Goal: Task Accomplishment & Management: Manage account settings

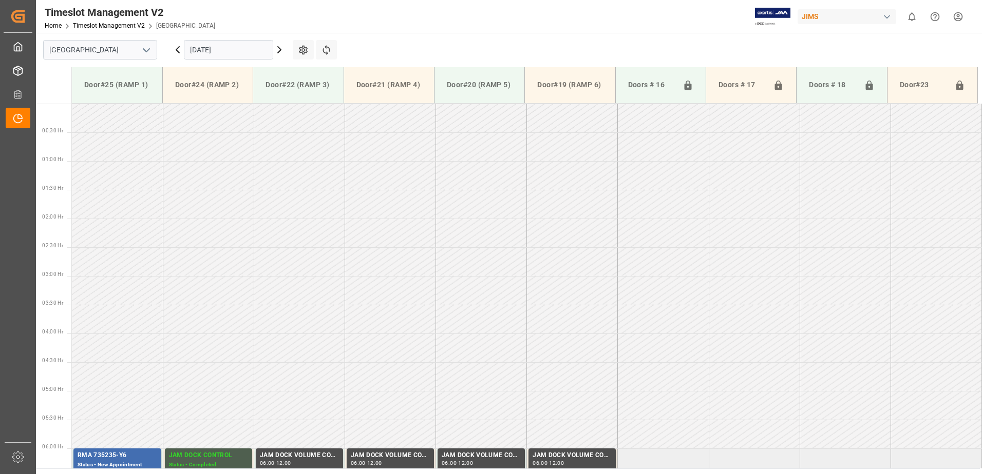
scroll to position [281, 0]
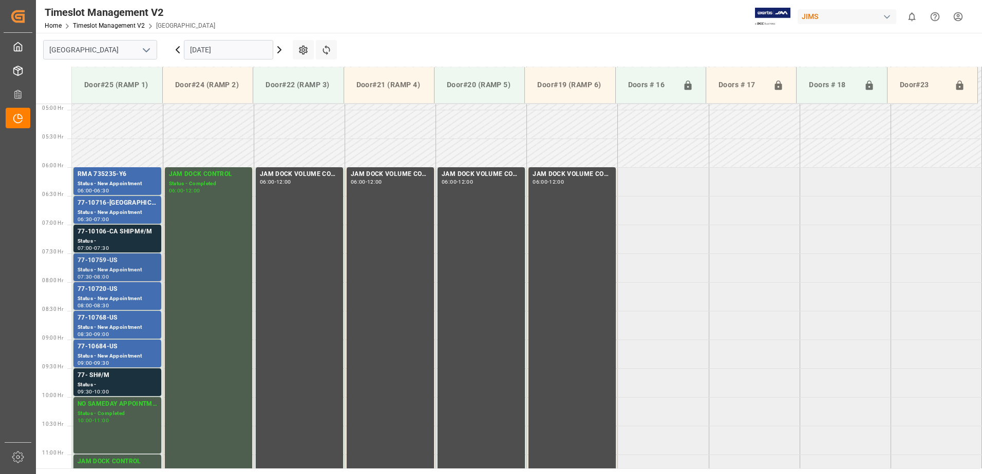
click at [113, 264] on div "77-10759-US" at bounding box center [118, 261] width 80 height 10
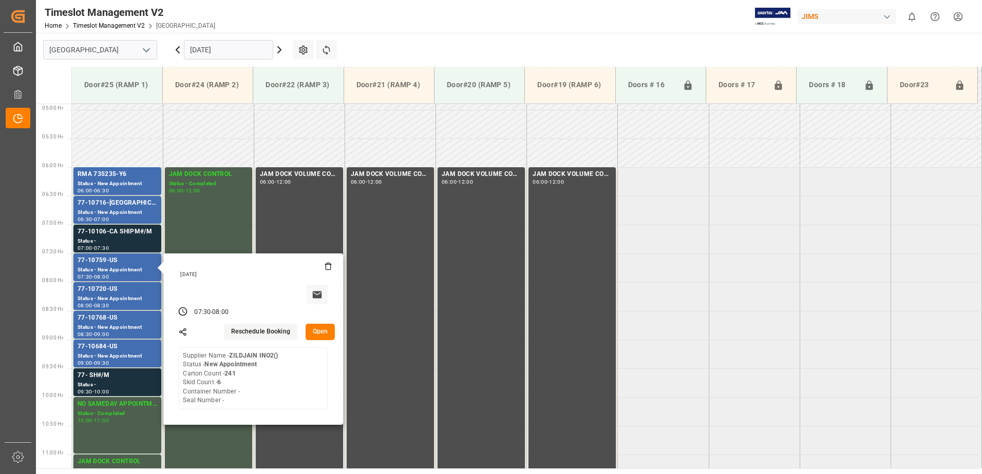
click at [320, 333] on button "Open" at bounding box center [321, 332] width 30 height 16
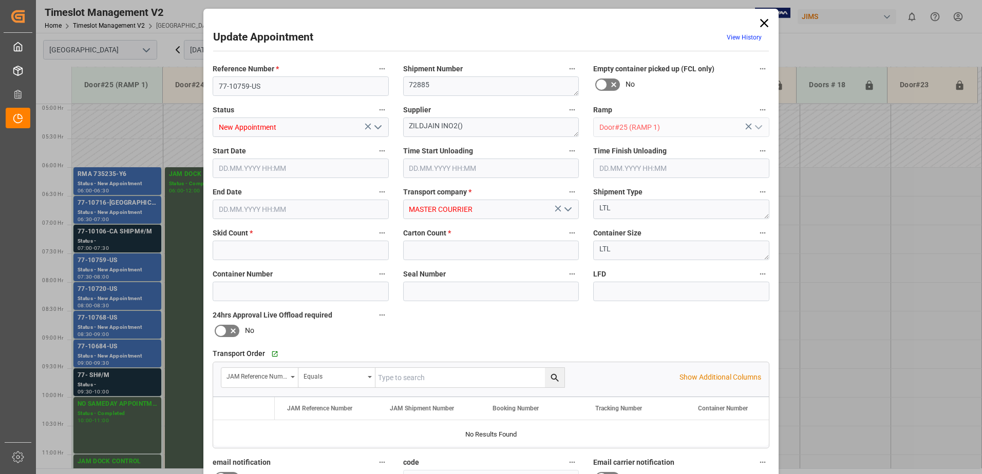
type input "6"
type input "241"
type input "[DATE] 07:30"
type input "[DATE] 08:00"
type input "[DATE] 13:12"
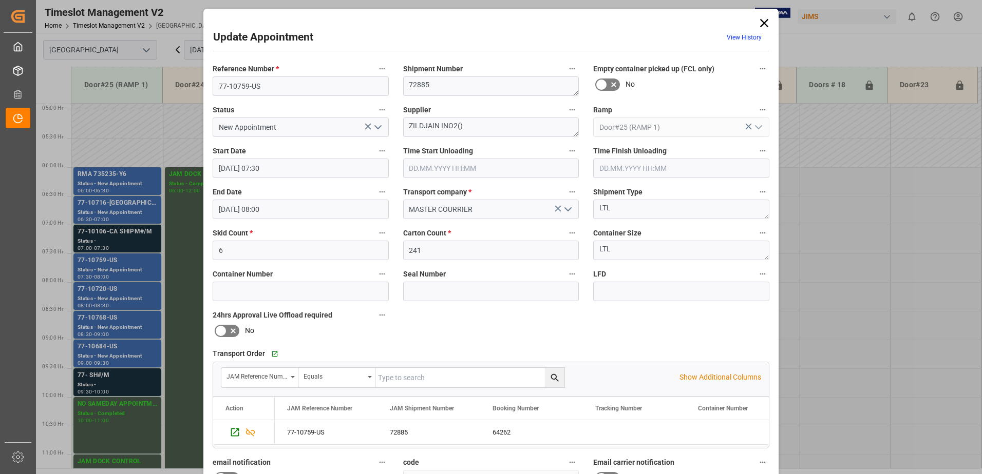
click at [766, 23] on icon at bounding box center [764, 23] width 14 height 14
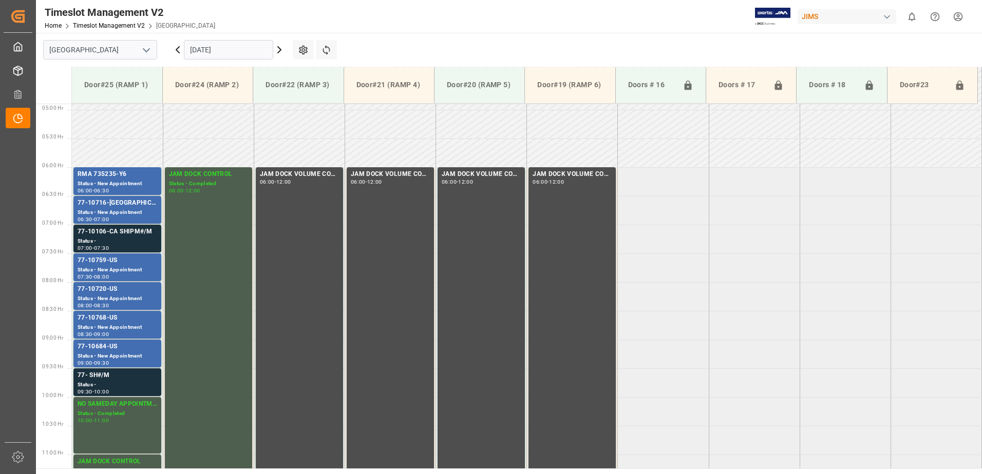
click at [178, 49] on icon at bounding box center [177, 50] width 3 height 6
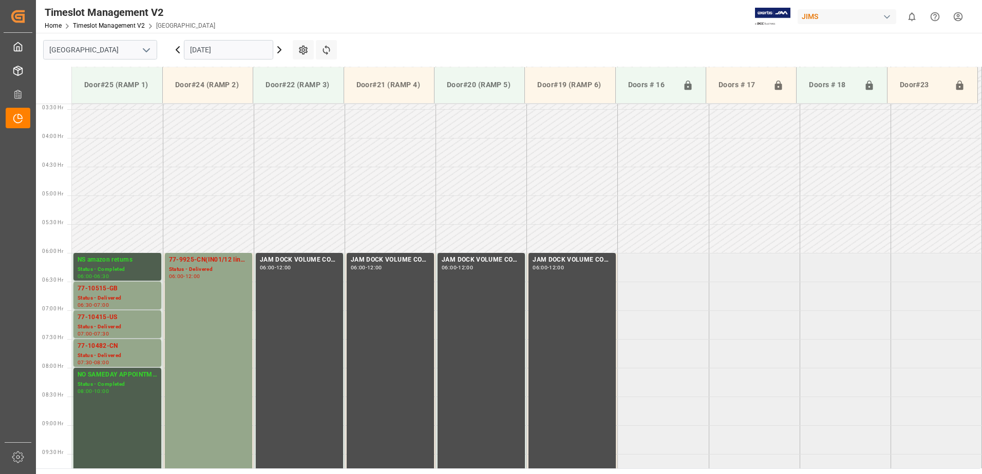
scroll to position [339, 0]
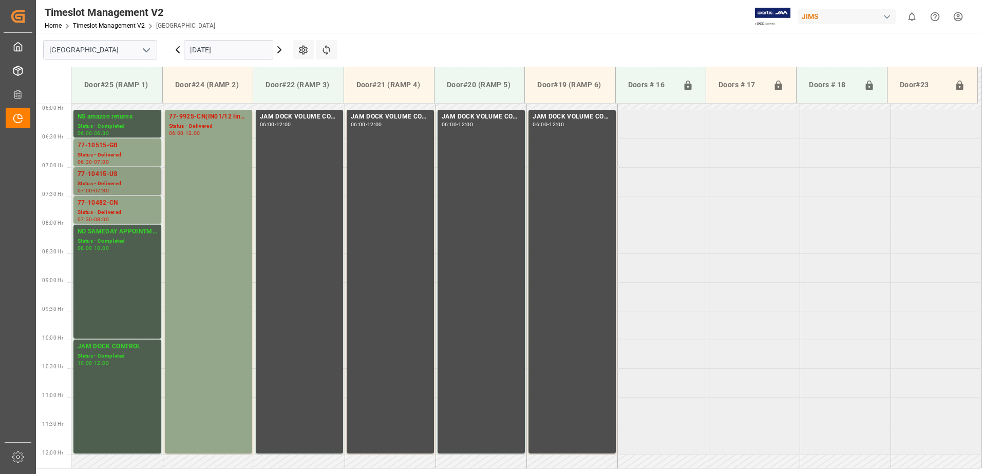
click at [113, 175] on div "77-10415-US" at bounding box center [118, 174] width 80 height 10
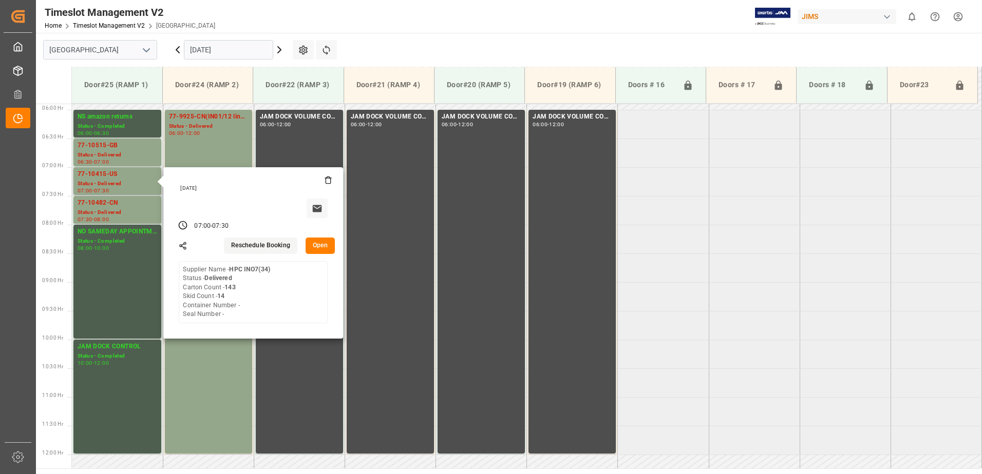
click at [322, 246] on button "Open" at bounding box center [321, 246] width 30 height 16
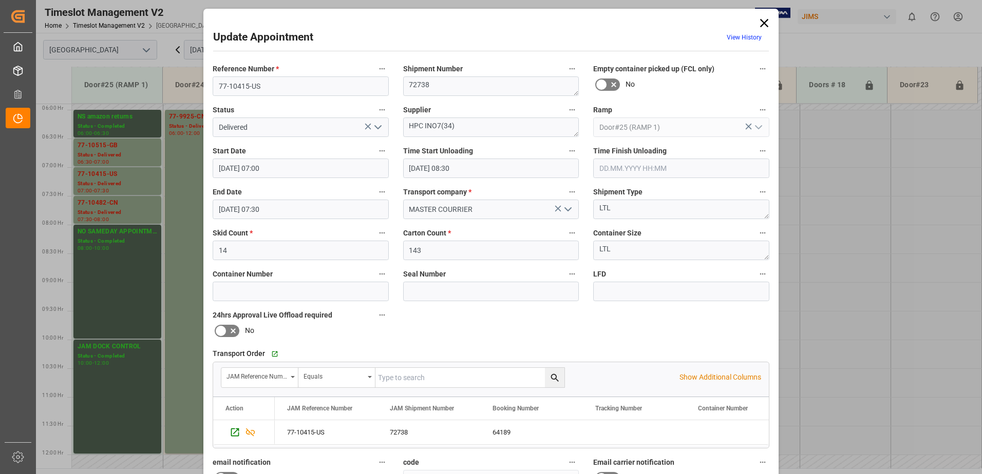
click at [374, 126] on icon "open menu" at bounding box center [378, 127] width 12 height 12
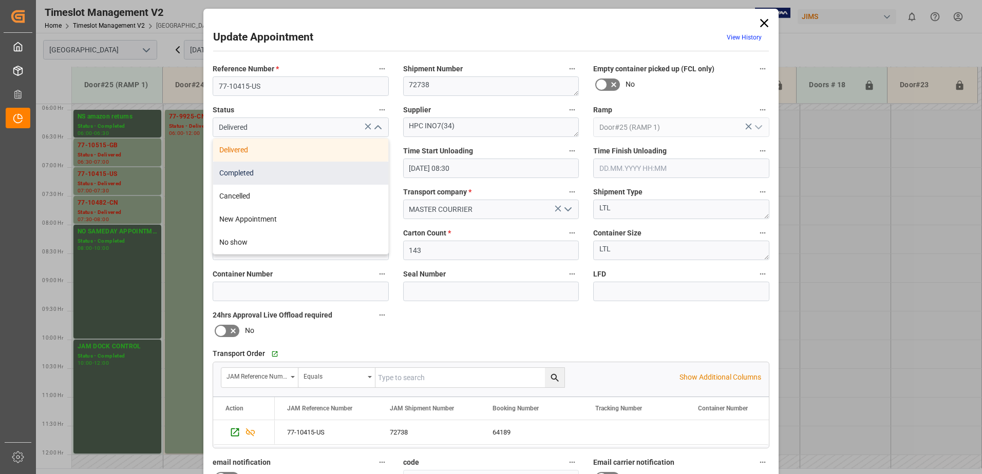
click at [327, 172] on div "Completed" at bounding box center [300, 173] width 175 height 23
type input "Completed"
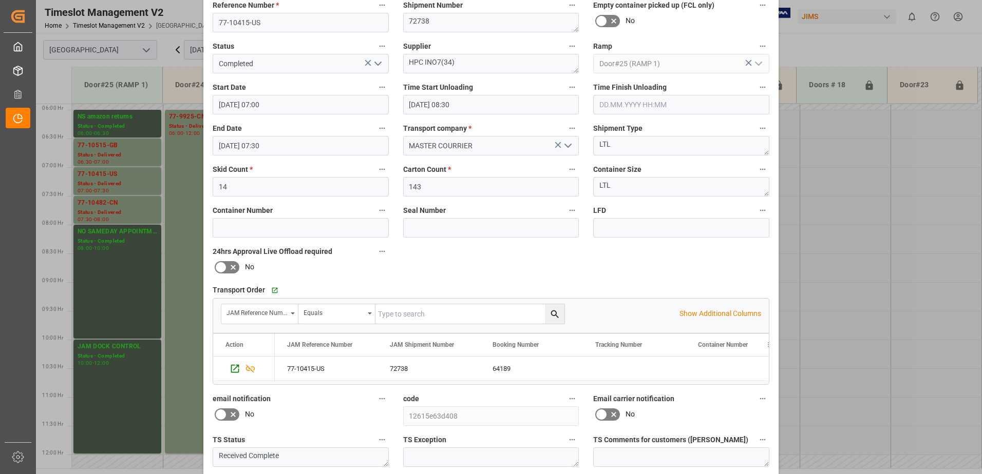
scroll to position [150, 0]
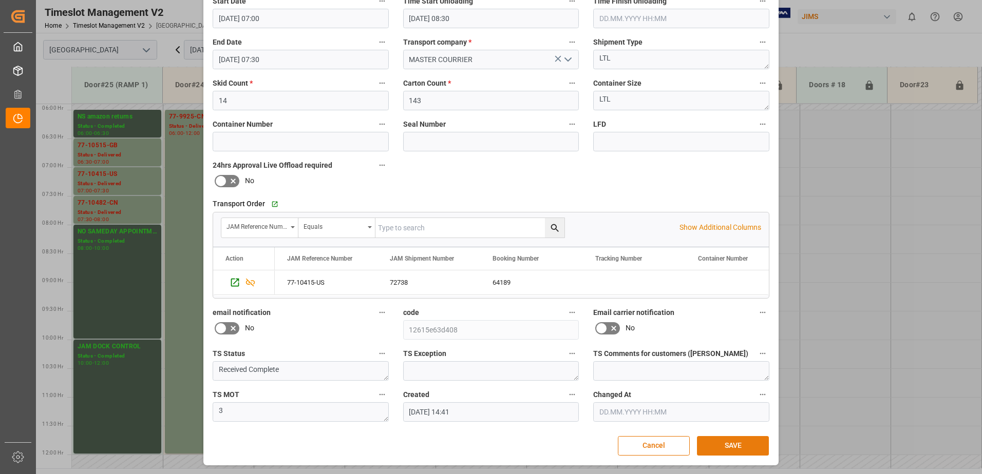
click at [741, 447] on button "SAVE" at bounding box center [733, 446] width 72 height 20
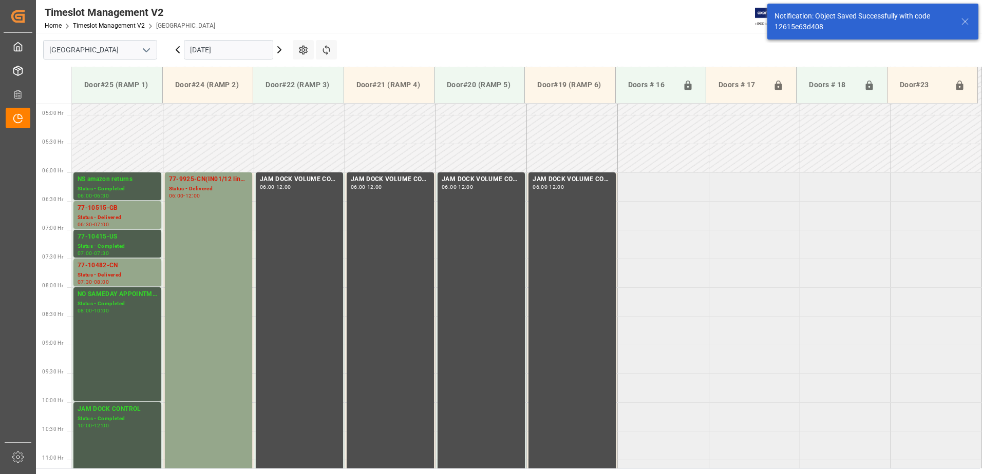
scroll to position [339, 0]
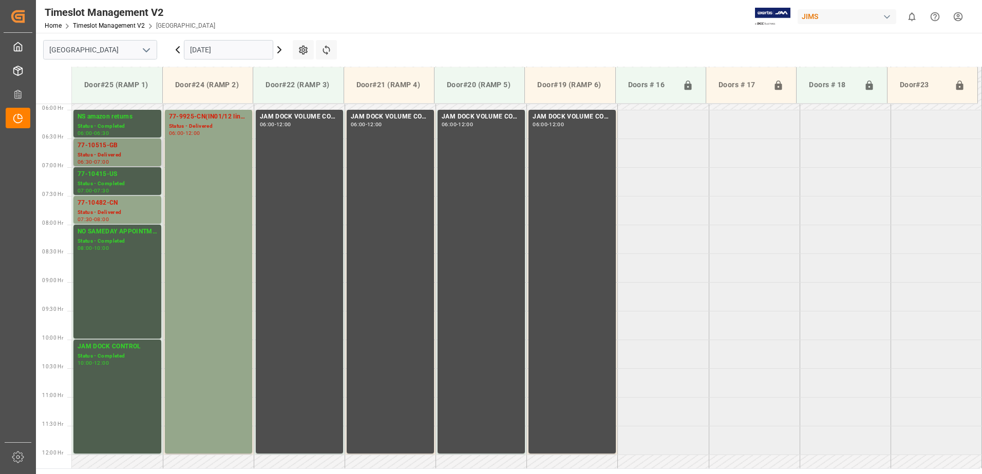
click at [105, 151] on div "Status - Delivered" at bounding box center [118, 155] width 80 height 9
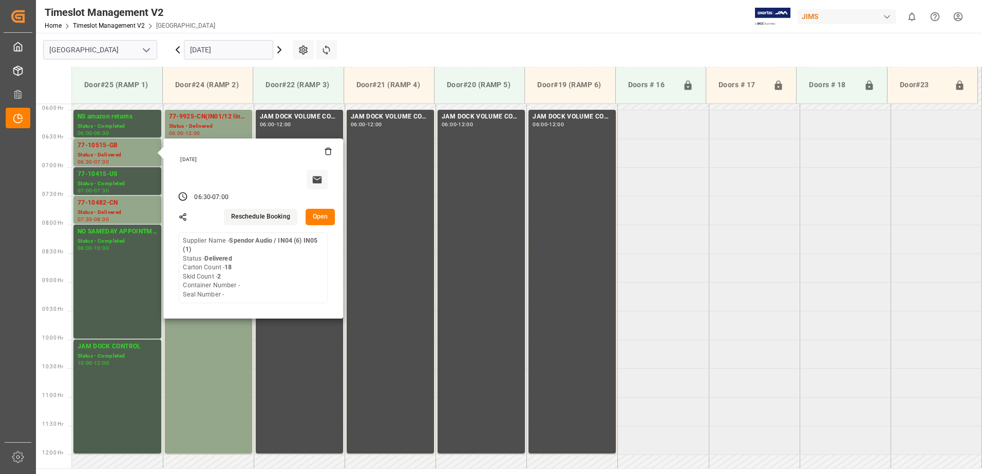
click at [320, 219] on button "Open" at bounding box center [321, 217] width 30 height 16
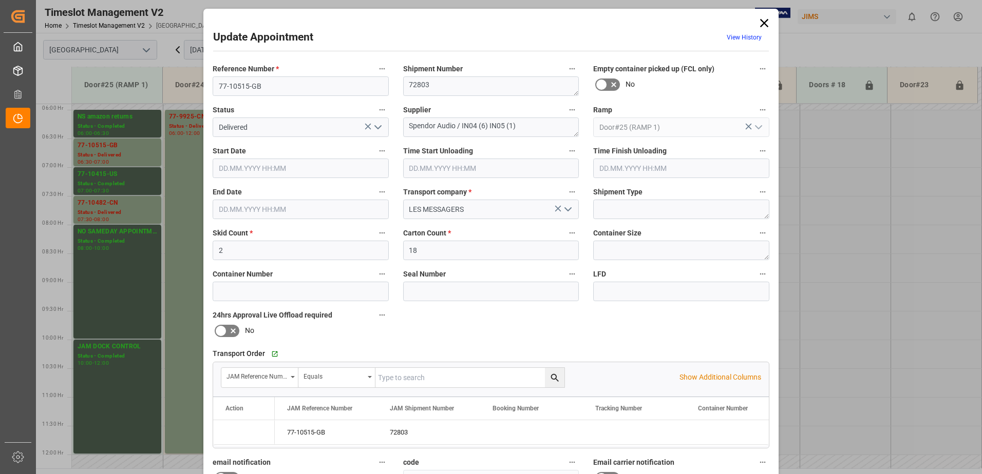
type input "[DATE] 06:30"
type input "[DATE] 08:45"
type input "[DATE] 09:15"
type input "[DATE] 07:00"
type input "[DATE] 10:22"
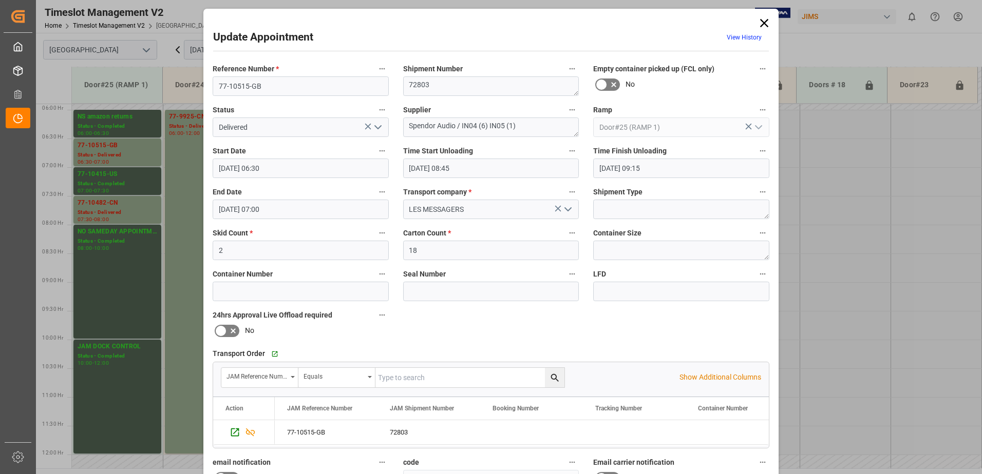
click at [376, 126] on icon "open menu" at bounding box center [378, 127] width 12 height 12
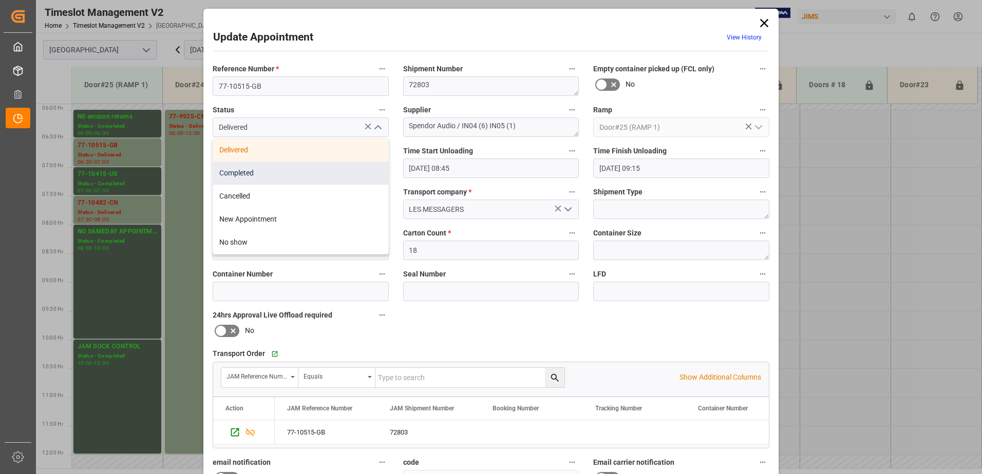
click at [285, 171] on div "Completed" at bounding box center [300, 173] width 175 height 23
type input "Completed"
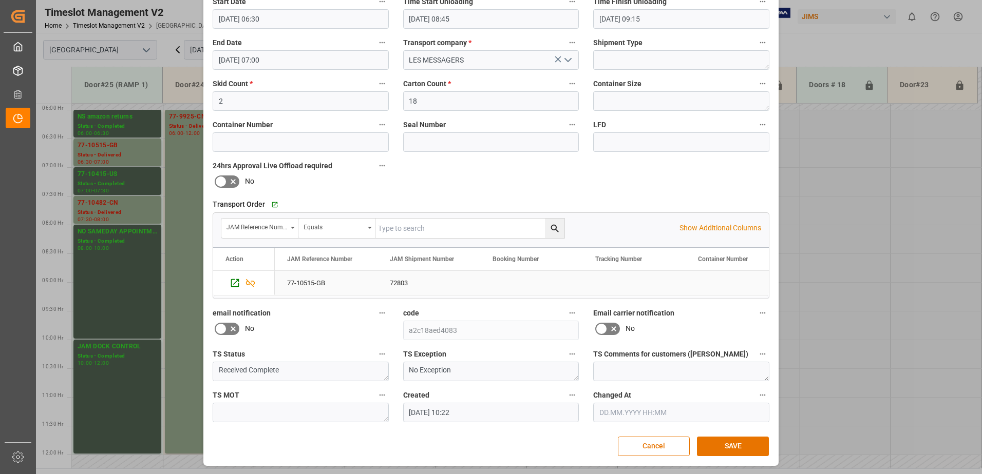
scroll to position [150, 0]
click at [726, 444] on button "SAVE" at bounding box center [733, 446] width 72 height 20
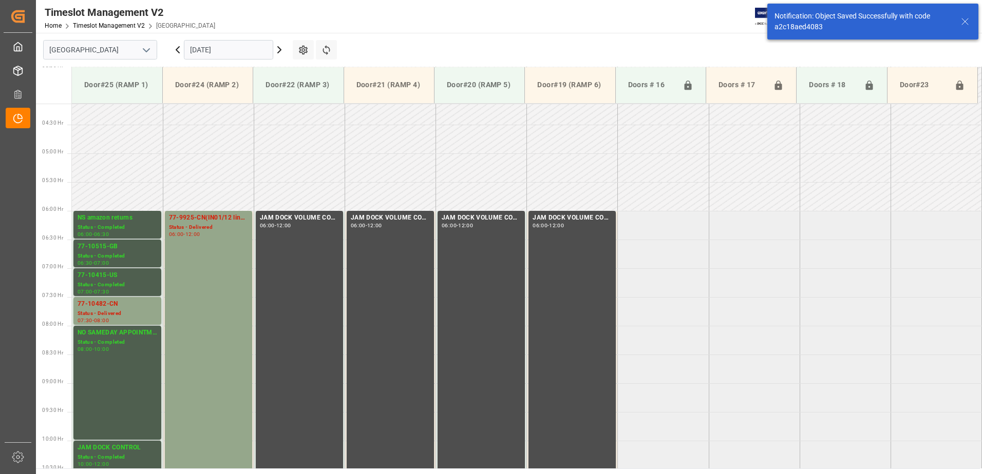
scroll to position [281, 0]
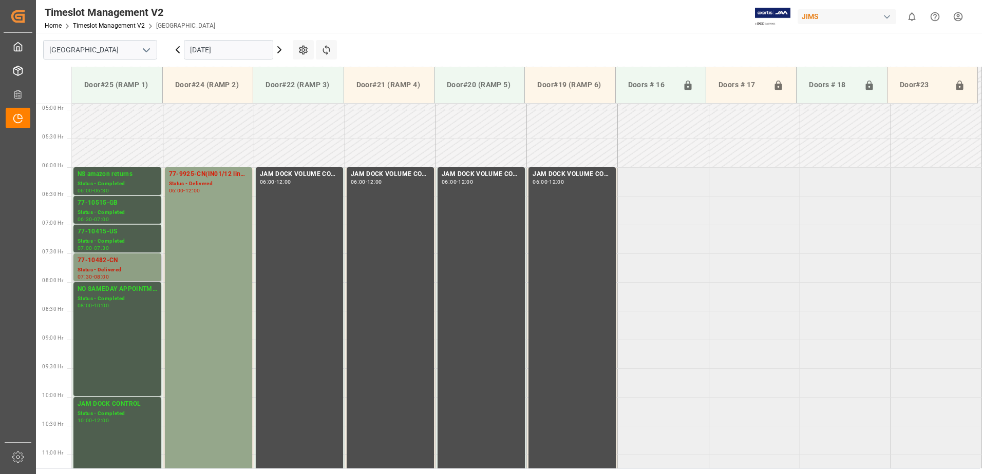
click at [104, 266] on div "Status - Delivered" at bounding box center [118, 270] width 80 height 9
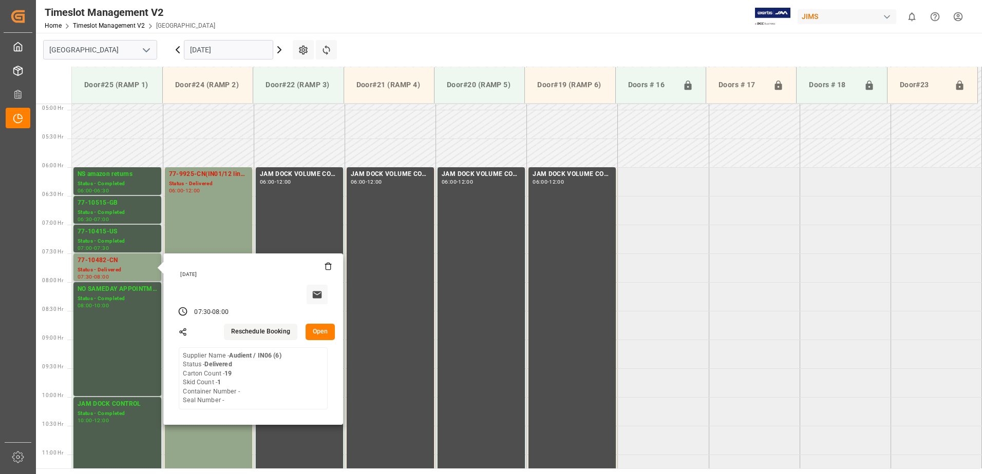
click at [323, 329] on button "Open" at bounding box center [321, 332] width 30 height 16
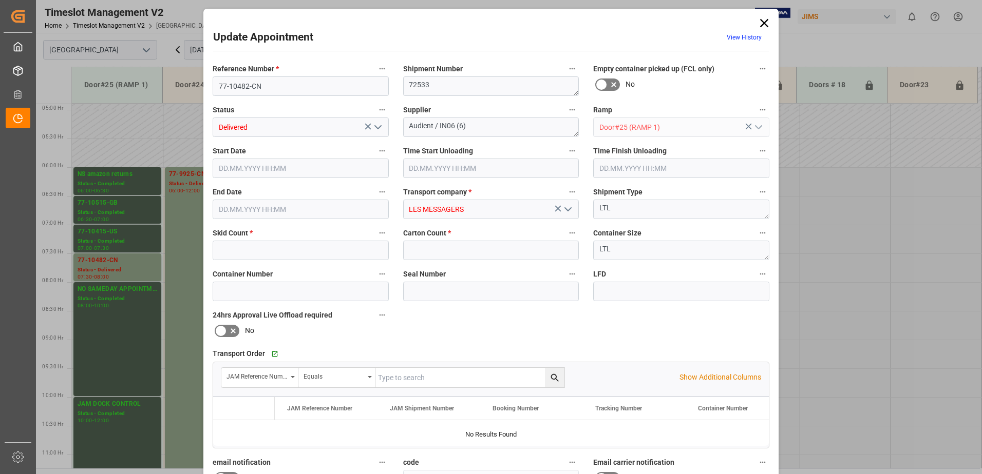
type input "1"
type input "19"
type input "[DATE] 07:30"
type input "[DATE] 08:45"
type input "[DATE] 09:15"
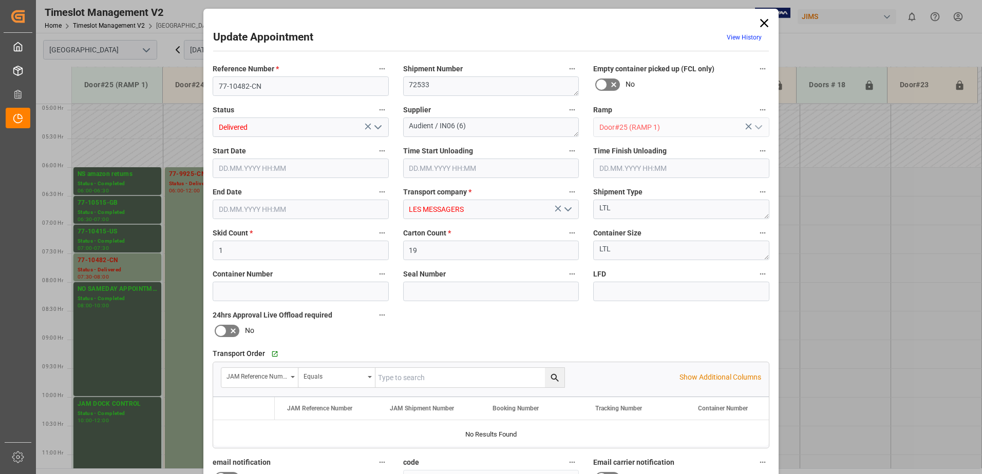
type input "[DATE] 08:00"
type input "[DATE] 10:13"
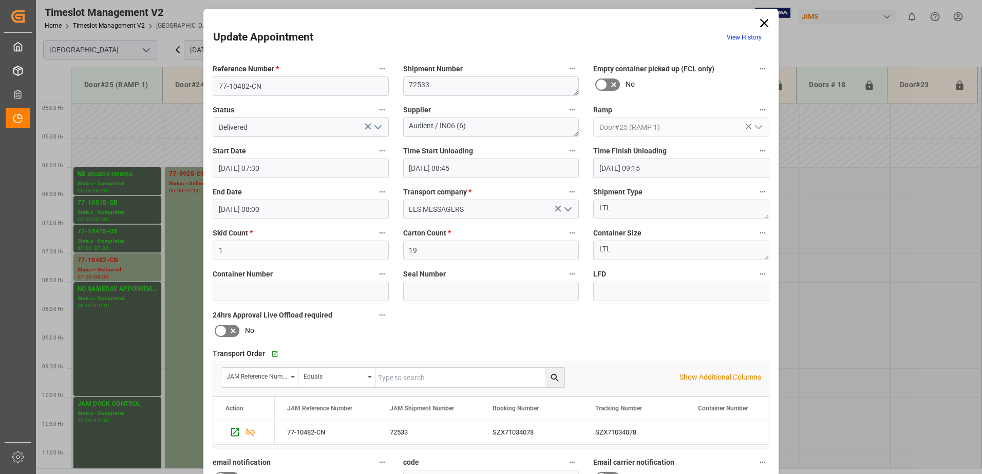
click at [376, 128] on icon "open menu" at bounding box center [378, 127] width 12 height 12
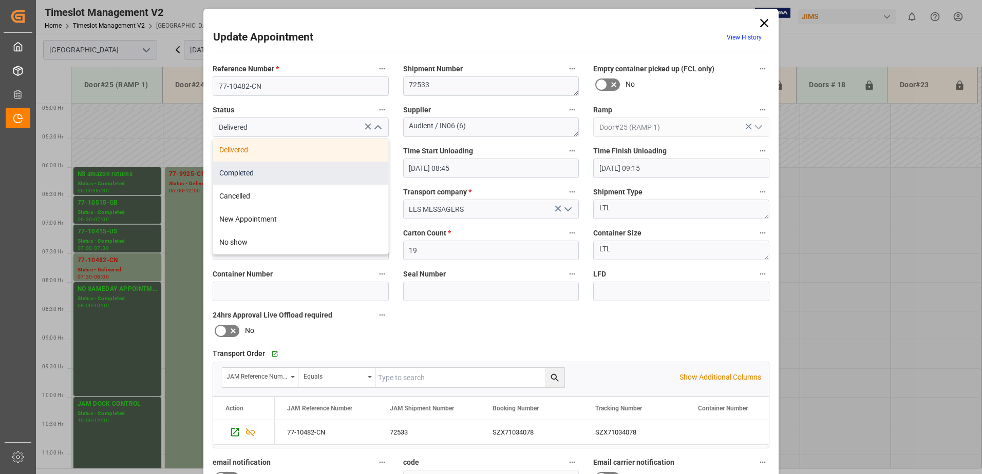
click at [282, 172] on div "Completed" at bounding box center [300, 173] width 175 height 23
type input "Completed"
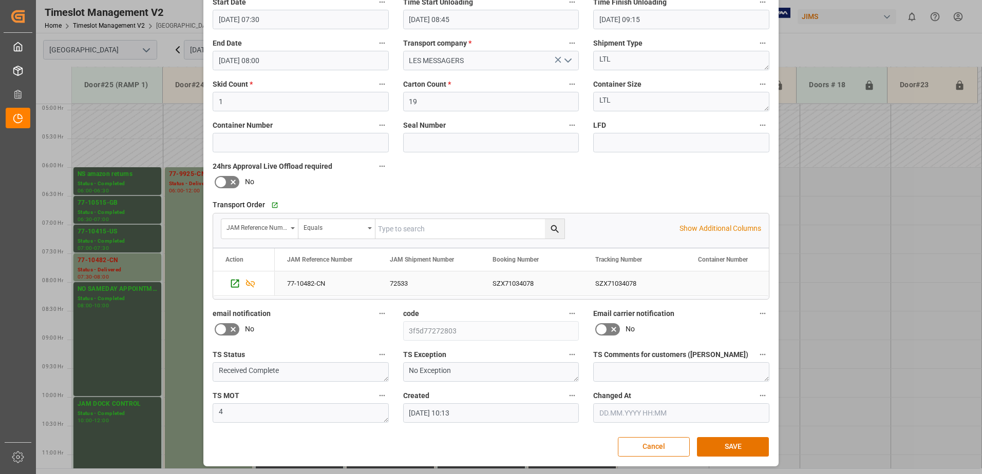
scroll to position [150, 0]
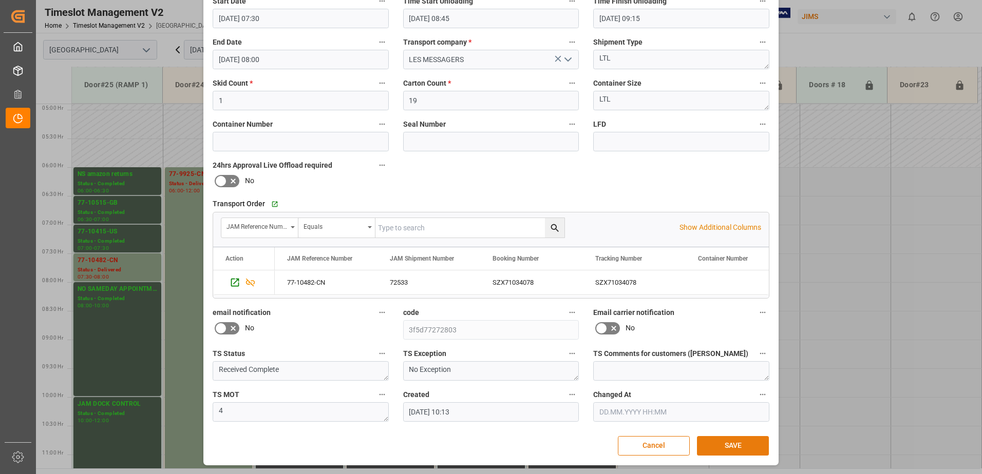
click at [718, 446] on button "SAVE" at bounding box center [733, 446] width 72 height 20
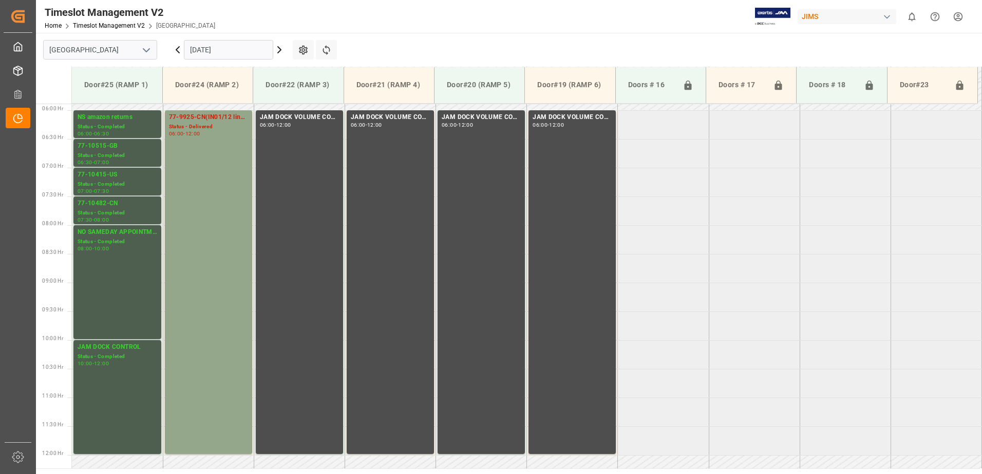
scroll to position [339, 0]
click at [177, 49] on icon at bounding box center [177, 50] width 3 height 6
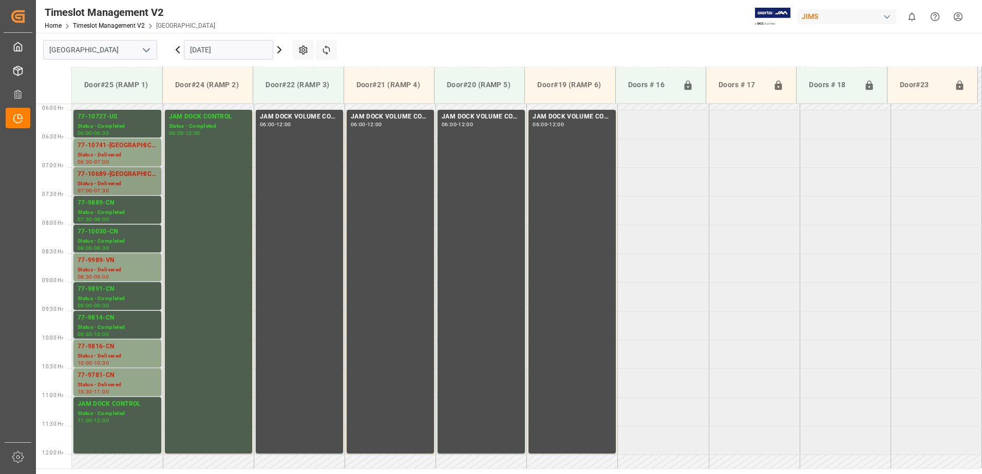
click at [103, 172] on div "77-10689-[GEOGRAPHIC_DATA]" at bounding box center [118, 174] width 80 height 10
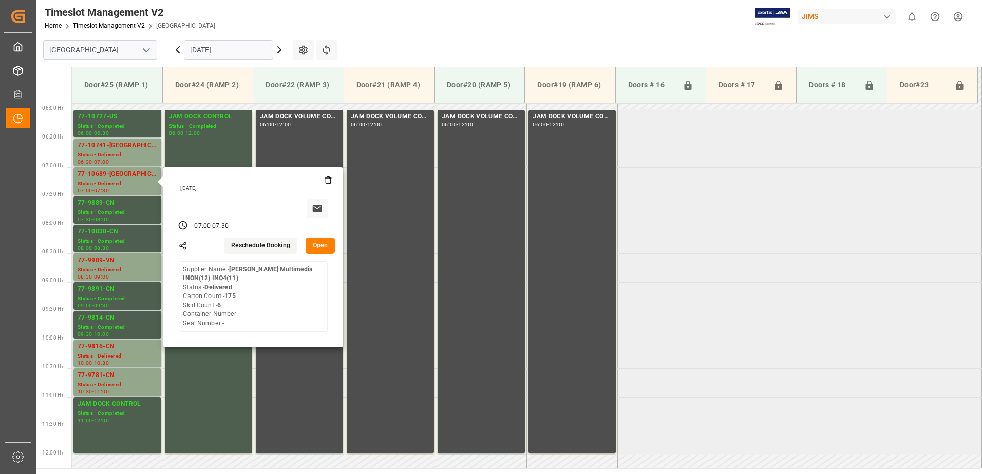
click at [321, 244] on button "Open" at bounding box center [321, 246] width 30 height 16
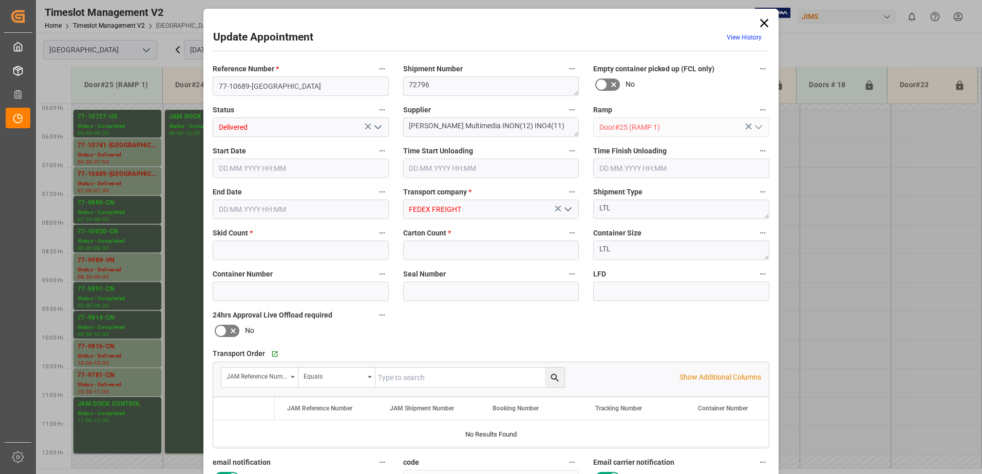
type input "6"
type input "175"
type input "[DATE] 07:00"
type input "[DATE] 10:45"
type input "[DATE] 07:30"
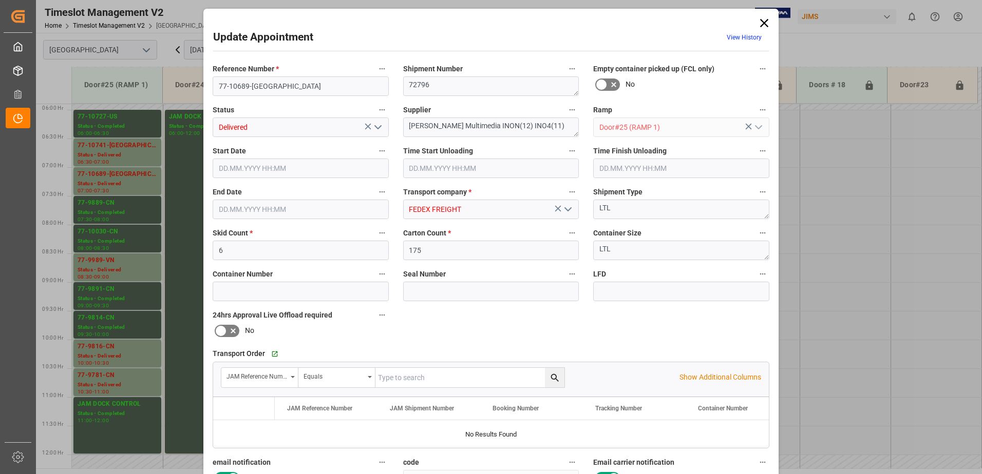
type input "[DATE] 15:15"
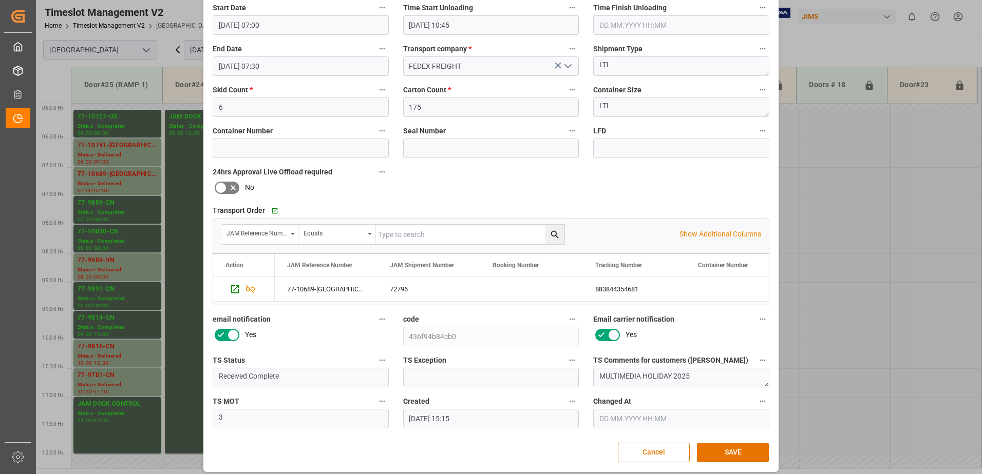
scroll to position [150, 0]
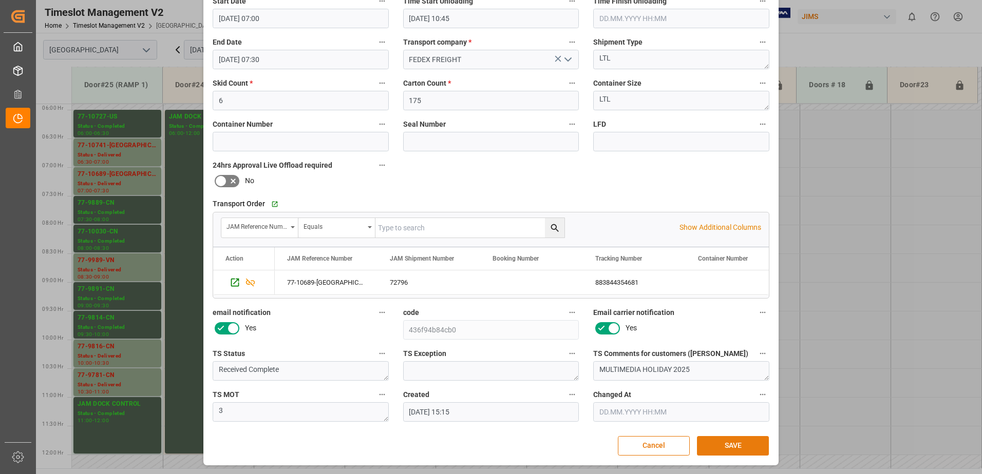
click at [732, 447] on button "SAVE" at bounding box center [733, 446] width 72 height 20
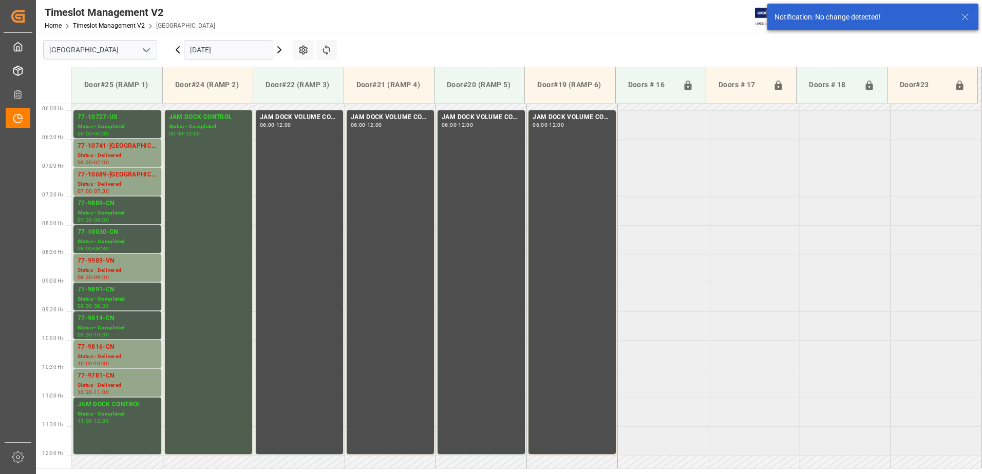
scroll to position [339, 0]
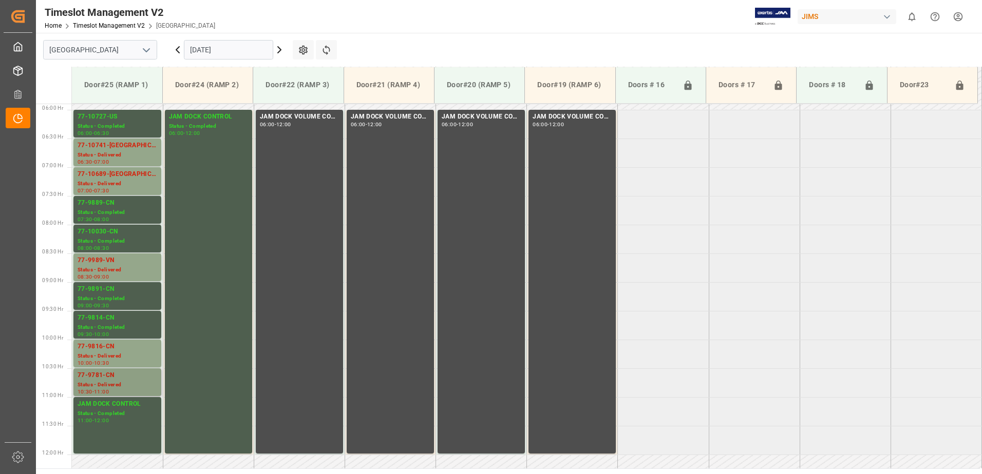
click at [107, 380] on div "77-9781-CN" at bounding box center [118, 376] width 80 height 10
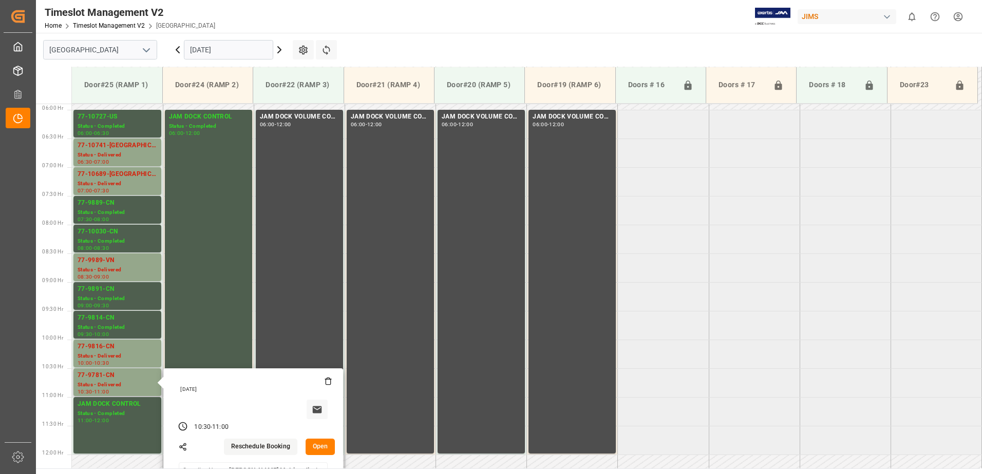
click at [319, 446] on button "Open" at bounding box center [321, 447] width 30 height 16
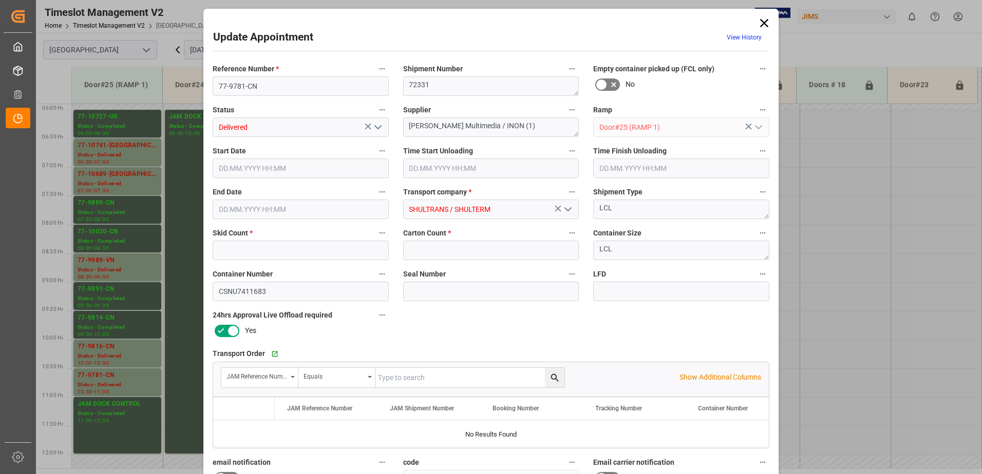
type input "5"
type input "450"
type input "[DATE] 10:30"
type input "[DATE] 12:45"
type input "[DATE] 13:15"
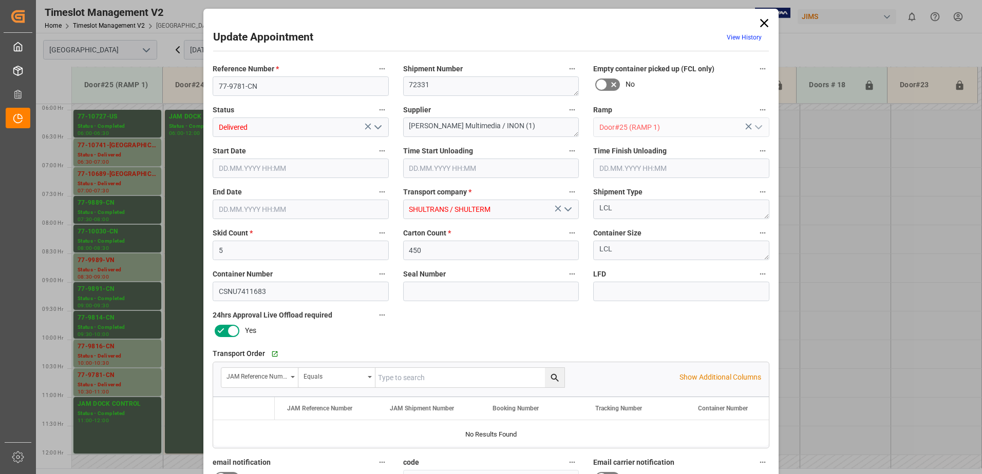
type input "[DATE] 11:00"
type input "[DATE] 18:00"
click at [378, 127] on polyline "open menu" at bounding box center [378, 127] width 6 height 3
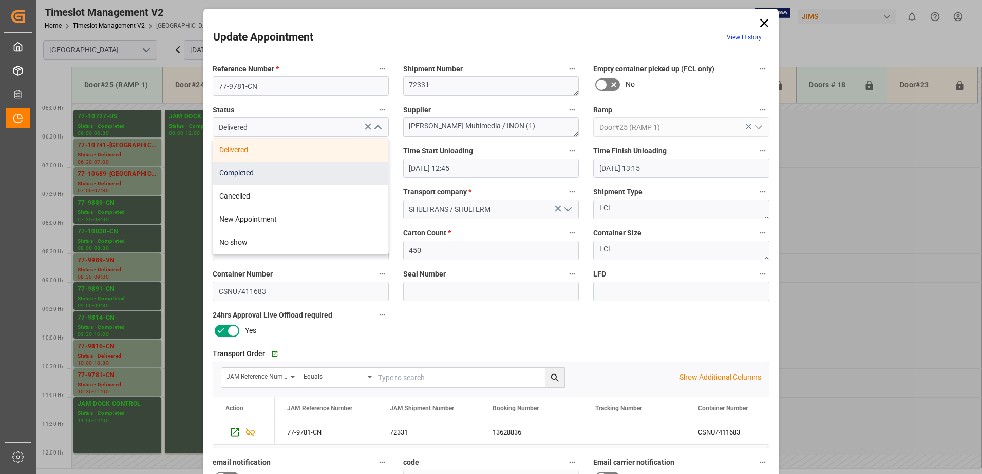
click at [331, 170] on div "Completed" at bounding box center [300, 173] width 175 height 23
type input "Completed"
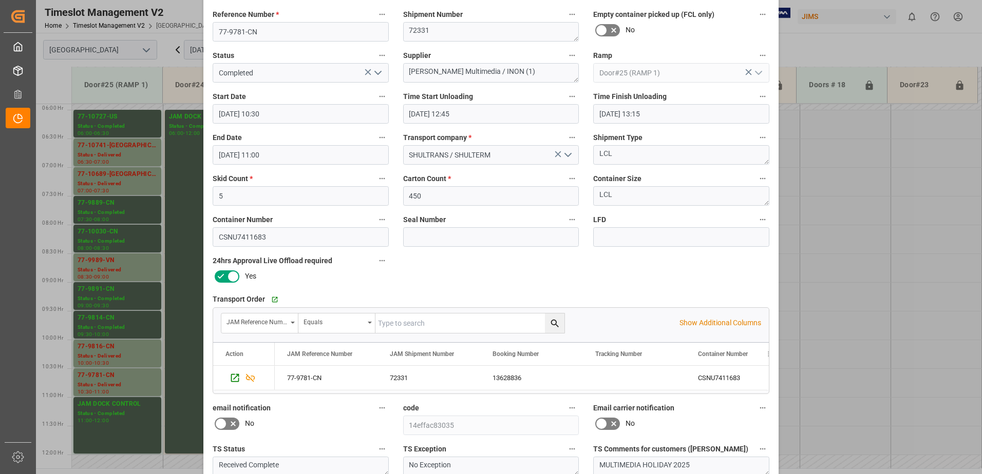
scroll to position [150, 0]
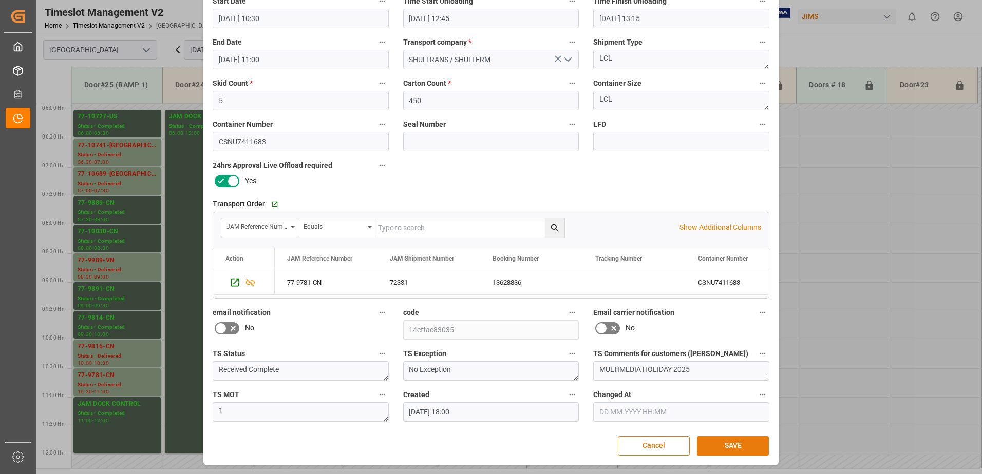
click at [736, 447] on button "SAVE" at bounding box center [733, 446] width 72 height 20
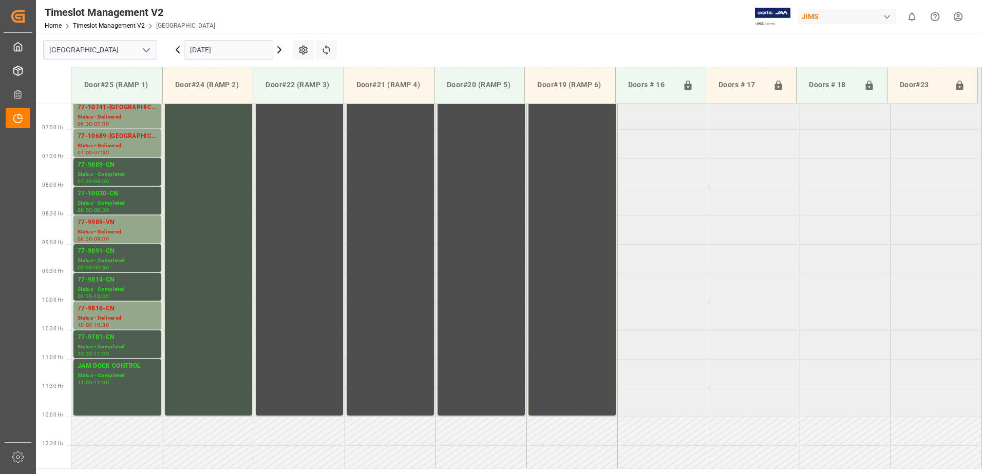
scroll to position [372, 0]
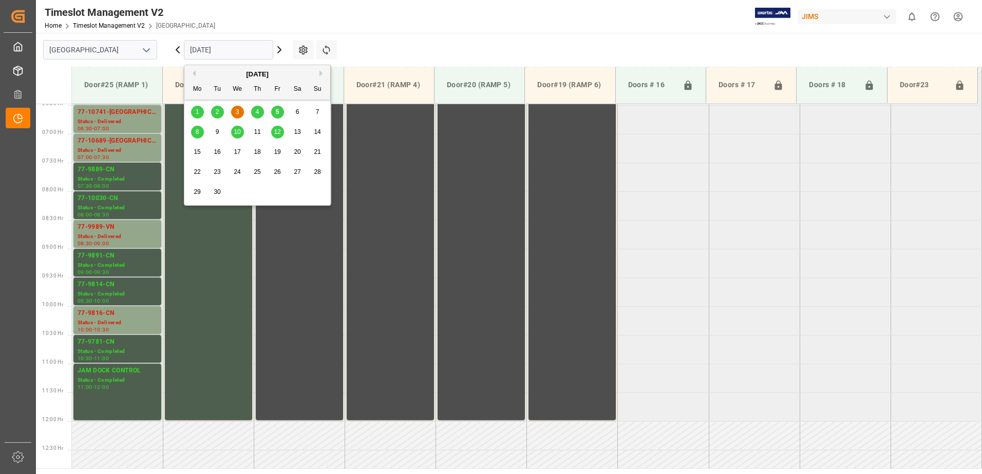
click at [232, 51] on input "[DATE]" at bounding box center [228, 50] width 89 height 20
click at [279, 113] on div "5" at bounding box center [277, 112] width 13 height 12
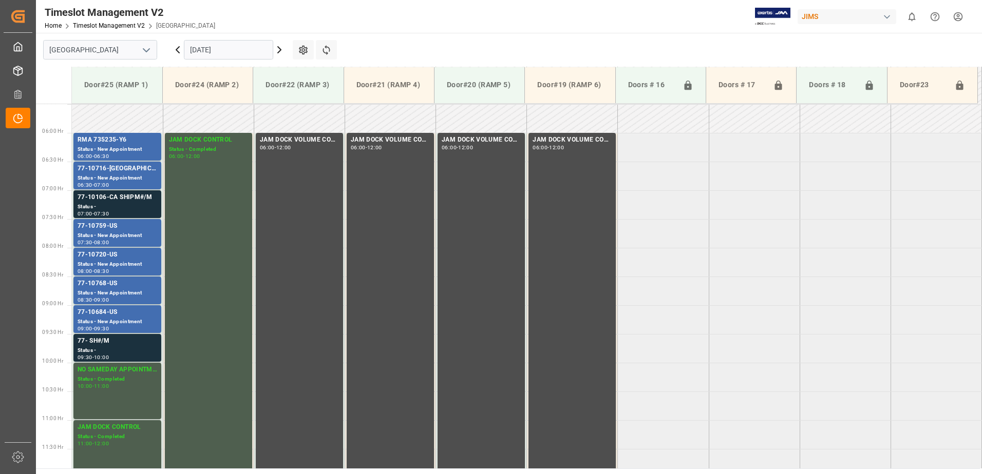
scroll to position [339, 0]
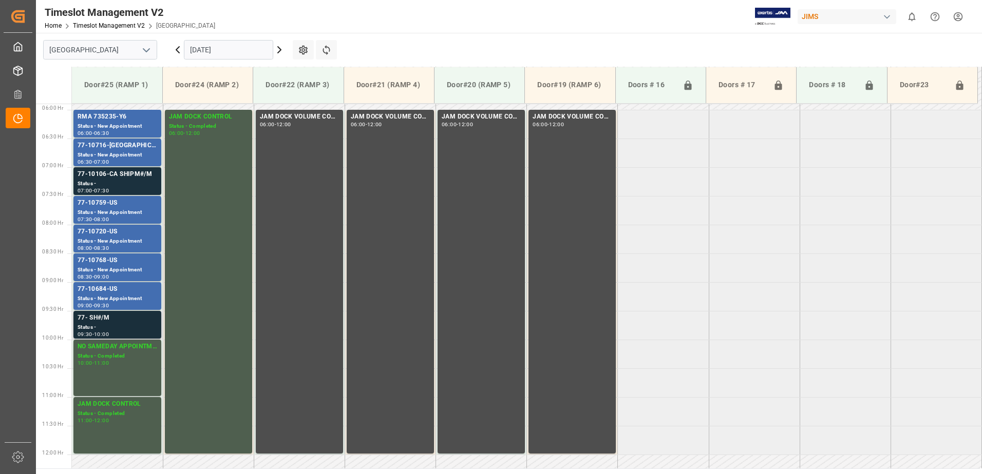
click at [123, 322] on div "77- SH#/M" at bounding box center [118, 318] width 80 height 10
click at [258, 49] on input "[DATE]" at bounding box center [228, 50] width 89 height 20
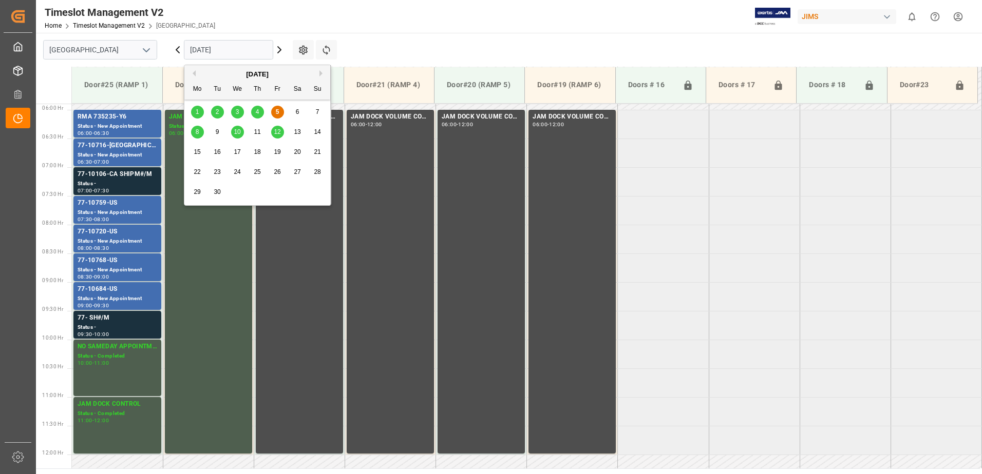
click at [199, 131] on span "8" at bounding box center [198, 131] width 4 height 7
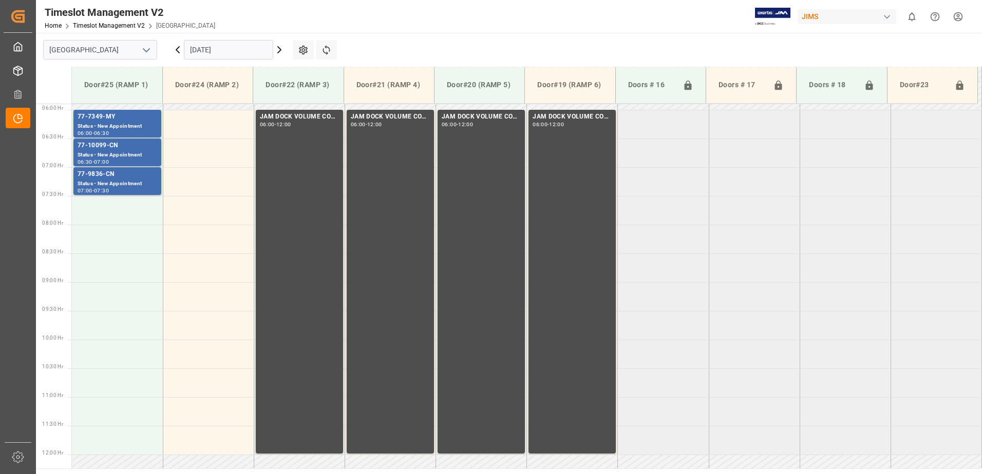
click at [279, 50] on icon at bounding box center [279, 50] width 12 height 12
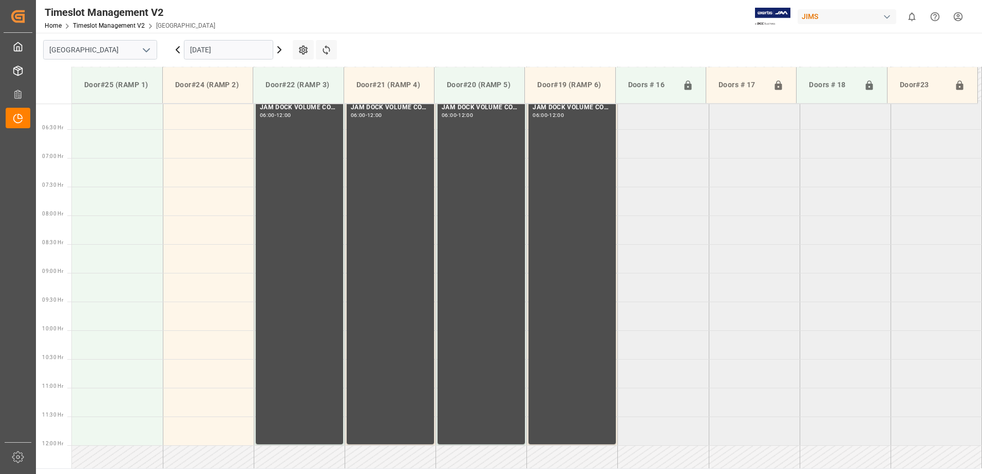
scroll to position [390, 0]
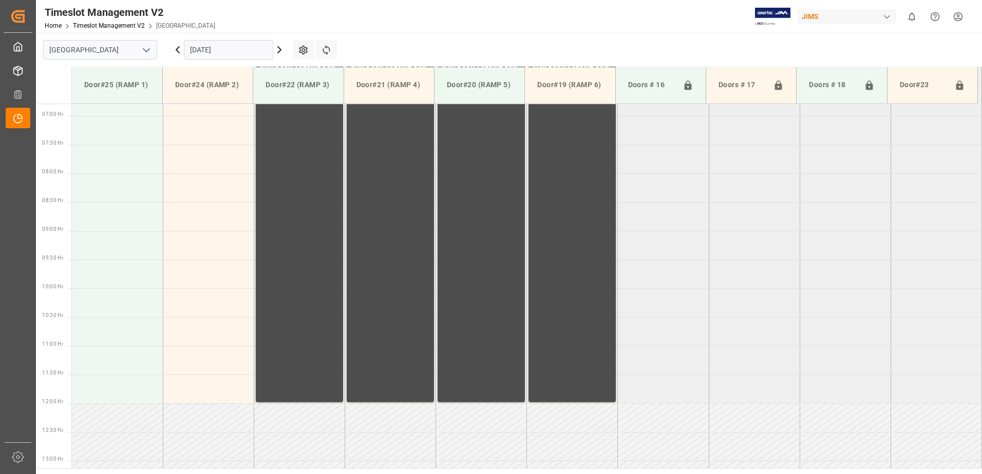
click at [280, 50] on icon at bounding box center [279, 50] width 12 height 12
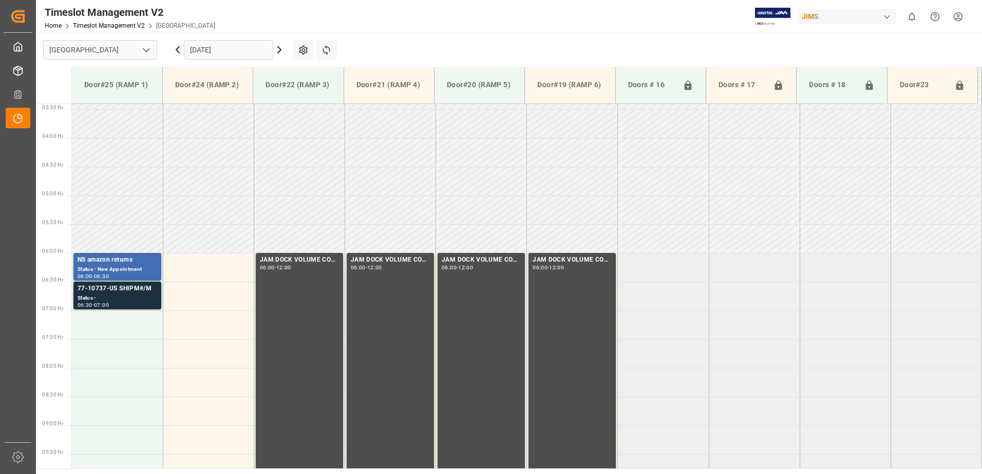
scroll to position [339, 0]
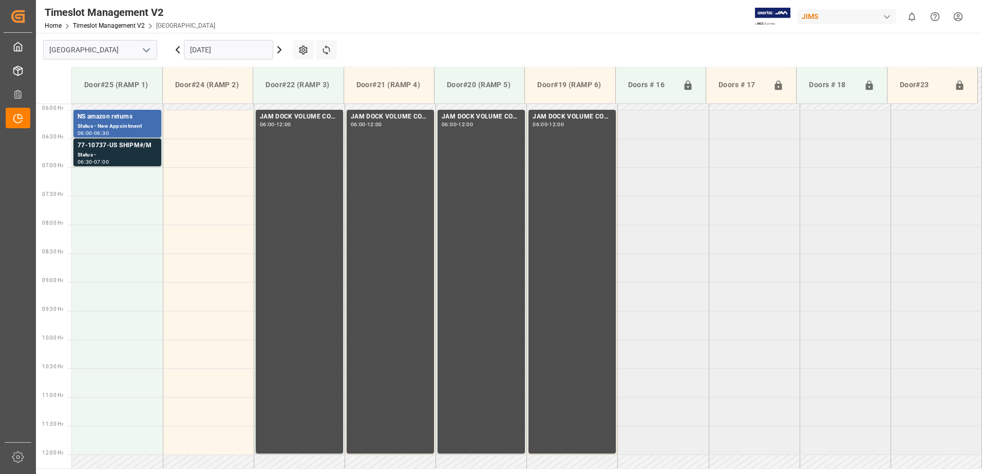
click at [279, 48] on icon at bounding box center [279, 50] width 3 height 6
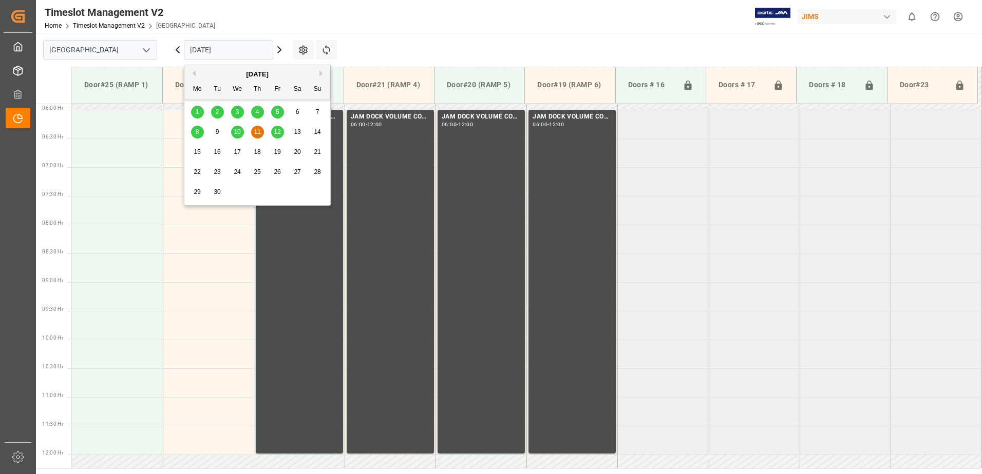
click at [251, 48] on input "[DATE]" at bounding box center [228, 50] width 89 height 20
click at [278, 132] on span "12" at bounding box center [277, 131] width 7 height 7
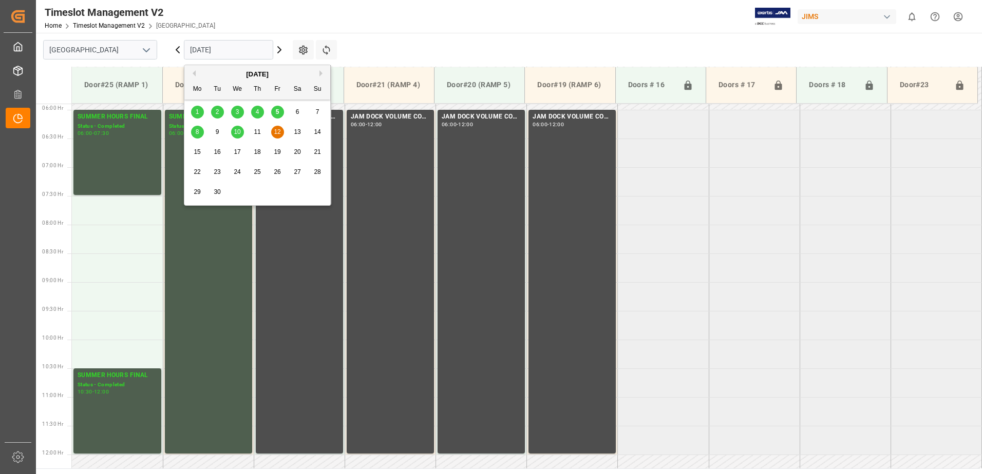
click at [258, 50] on input "[DATE]" at bounding box center [228, 50] width 89 height 20
click at [279, 112] on div "5" at bounding box center [277, 112] width 13 height 12
